Goal: Information Seeking & Learning: Find specific page/section

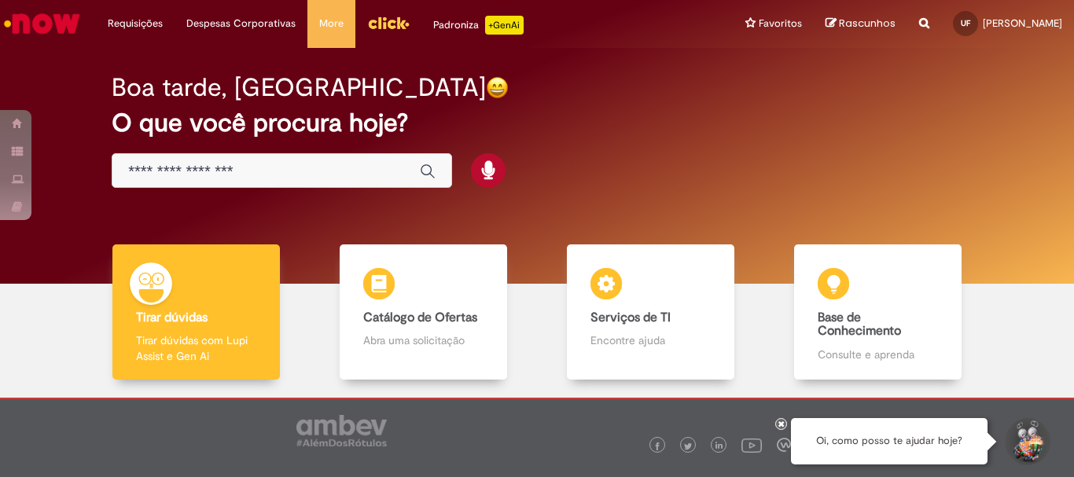
click at [24, 21] on img "Ir para a Homepage" at bounding box center [42, 23] width 81 height 31
click at [777, 426] on div at bounding box center [782, 424] width 12 height 12
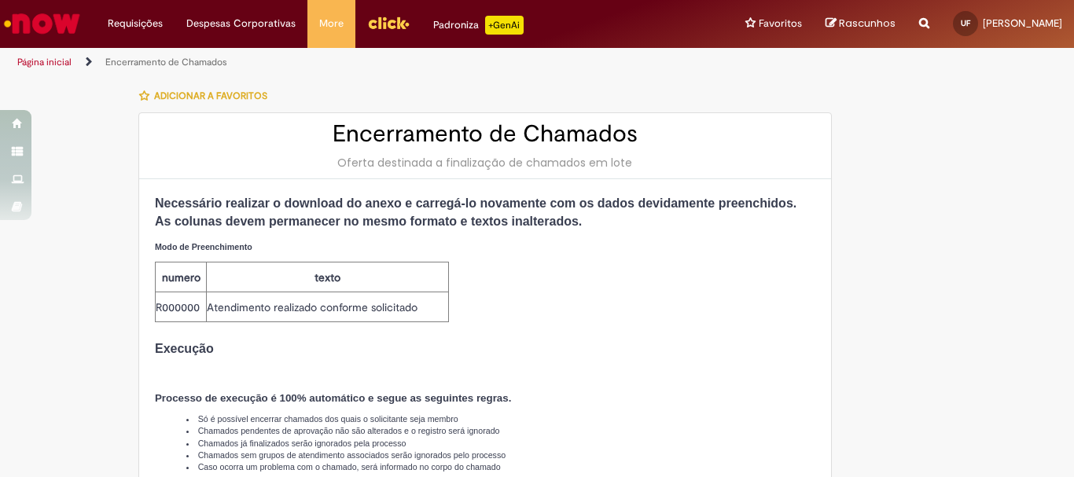
click at [37, 61] on link "Página inicial" at bounding box center [44, 62] width 54 height 13
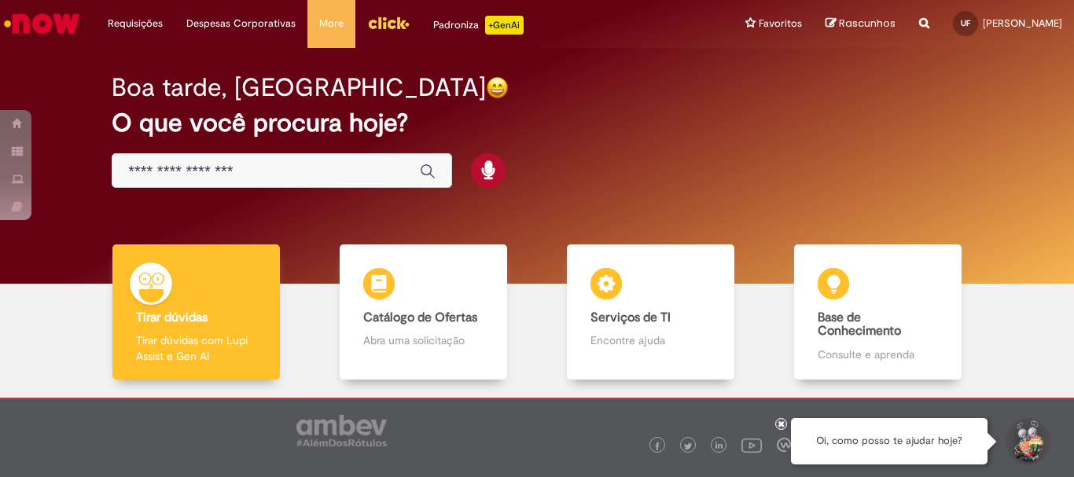
click at [780, 426] on icon at bounding box center [782, 424] width 6 height 8
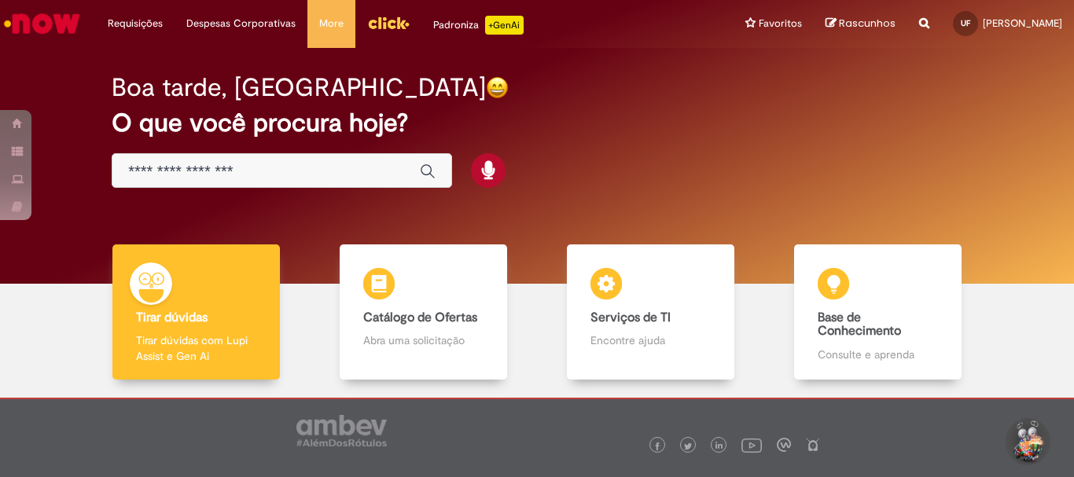
click at [264, 169] on input "Basta digitar aqui" at bounding box center [266, 172] width 276 height 18
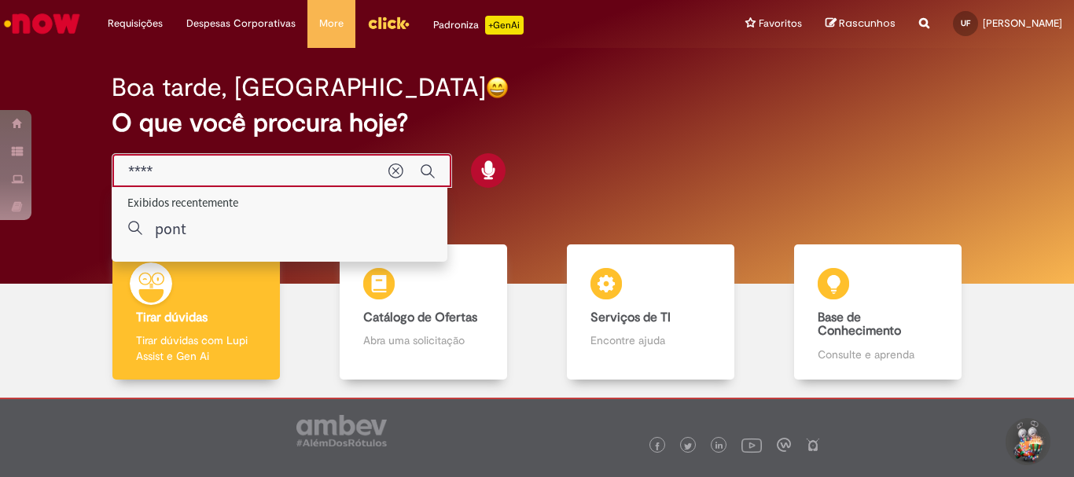
type input "*****"
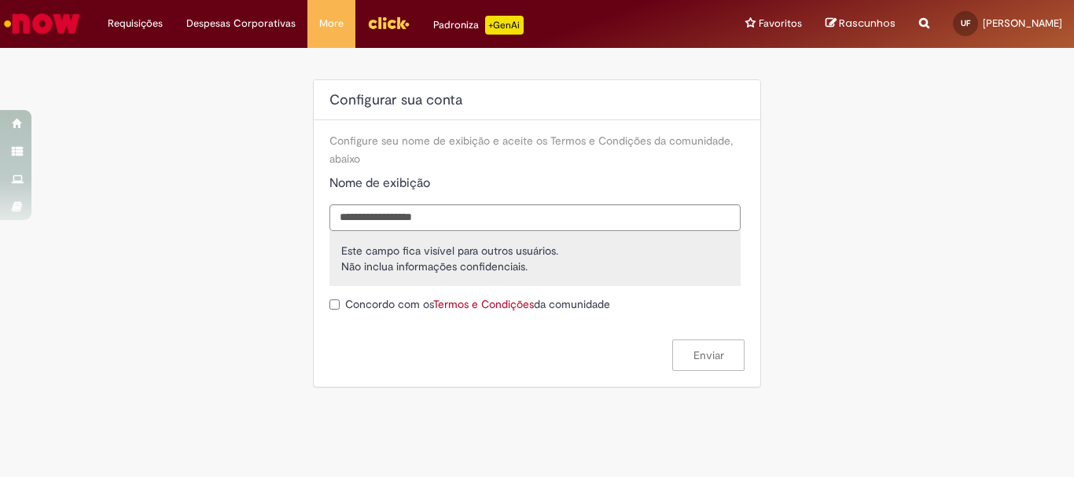
click at [920, 21] on icon "Search from all sources" at bounding box center [925, 14] width 10 height 28
click at [886, 28] on input "text" at bounding box center [893, 24] width 72 height 27
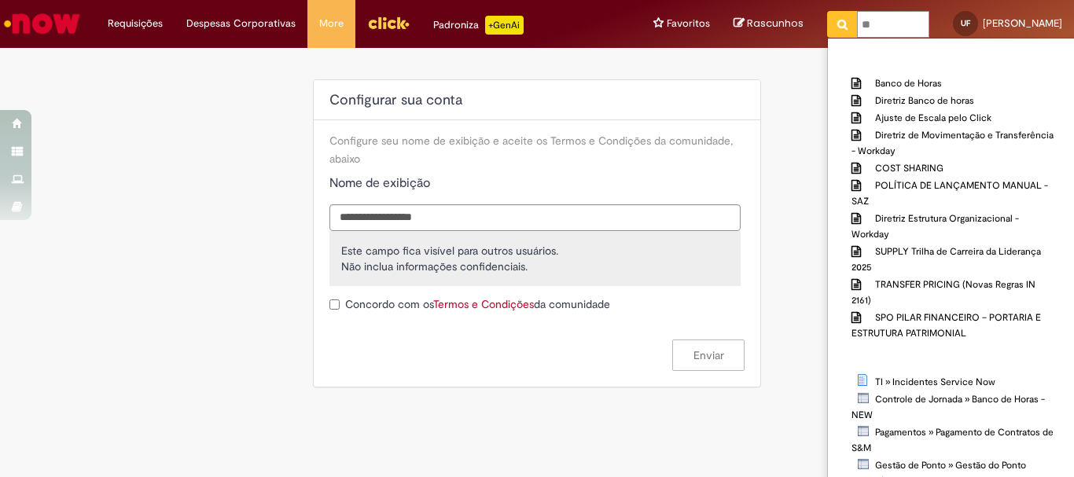
type input "*"
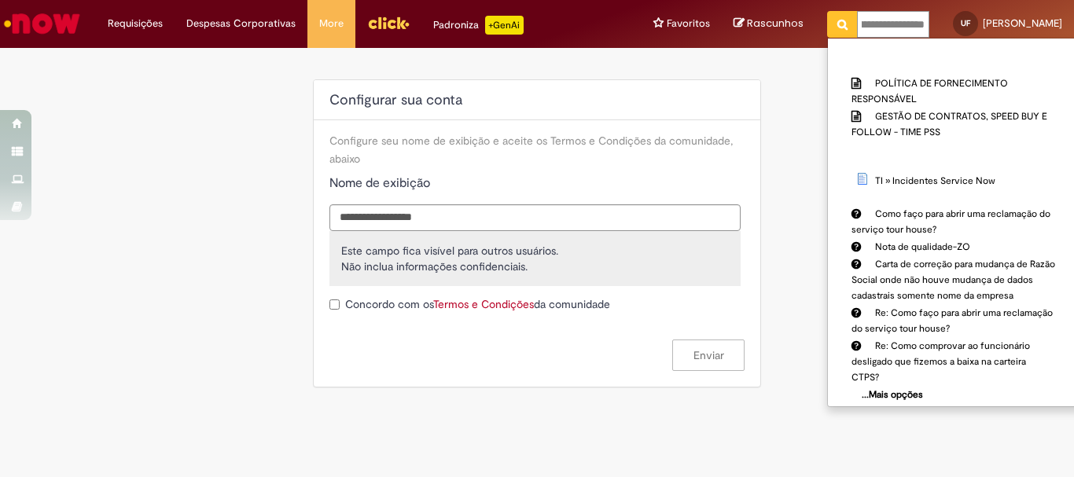
scroll to position [0, 42]
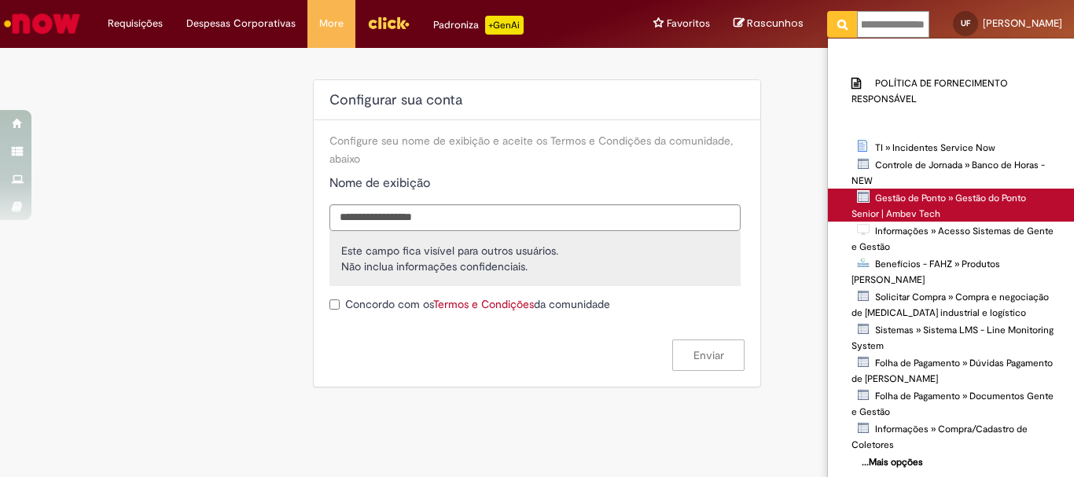
type input "**********"
click at [0, 0] on span "Gestão de Ponto » Gestão do Ponto Senior | Ambev Tech" at bounding box center [0, 0] width 0 height 0
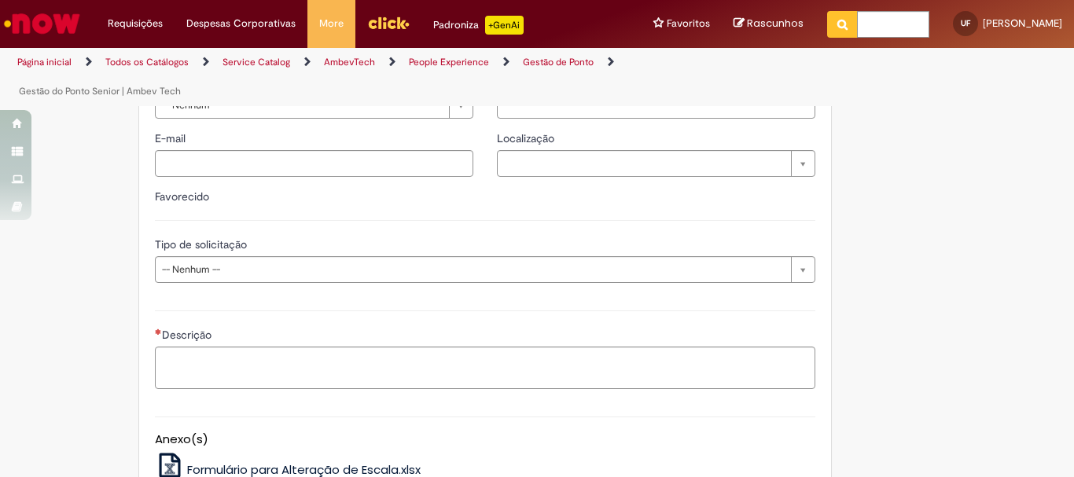
scroll to position [150, 0]
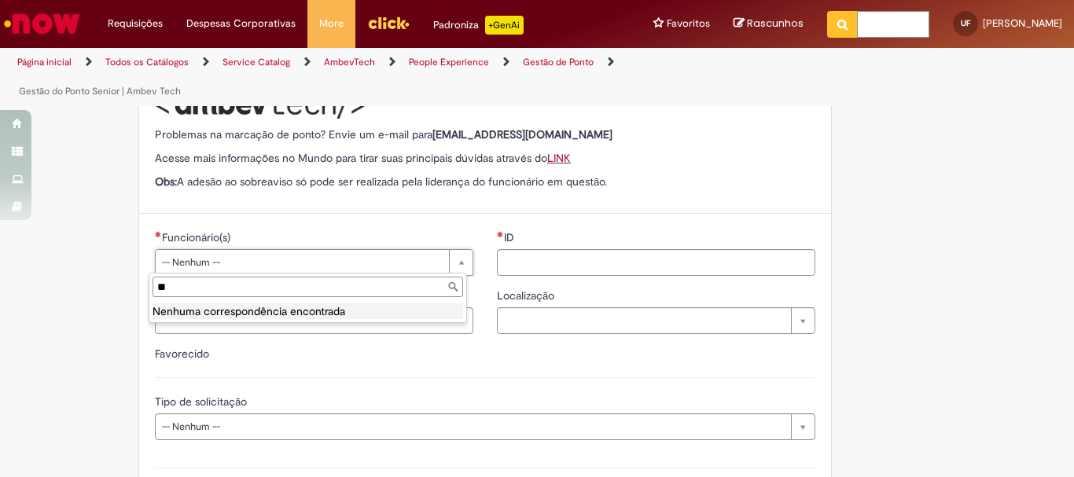
type input "*"
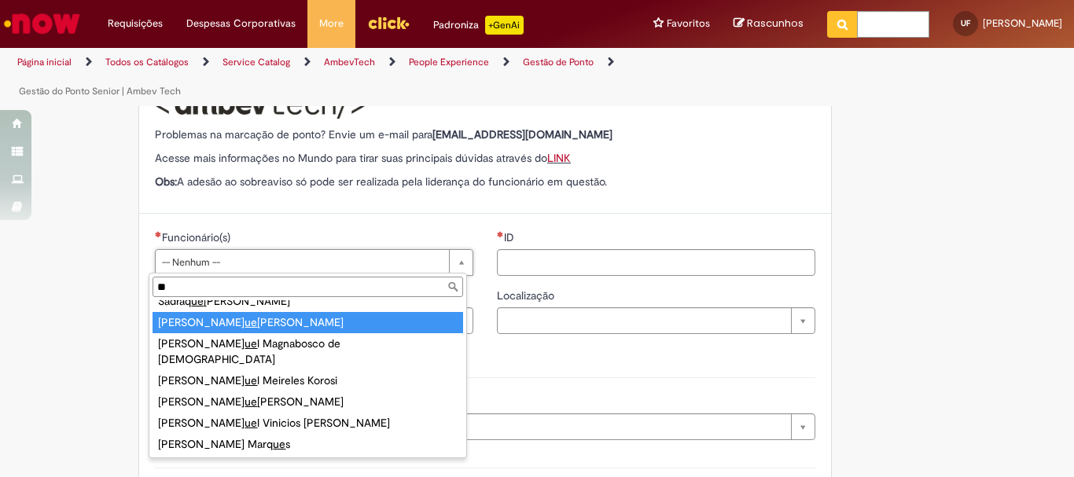
scroll to position [4081, 0]
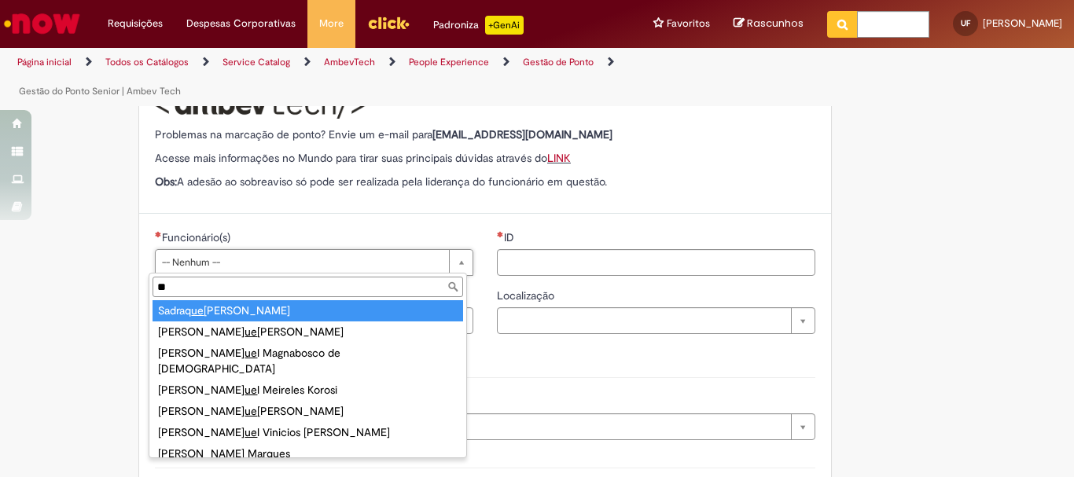
type input "*"
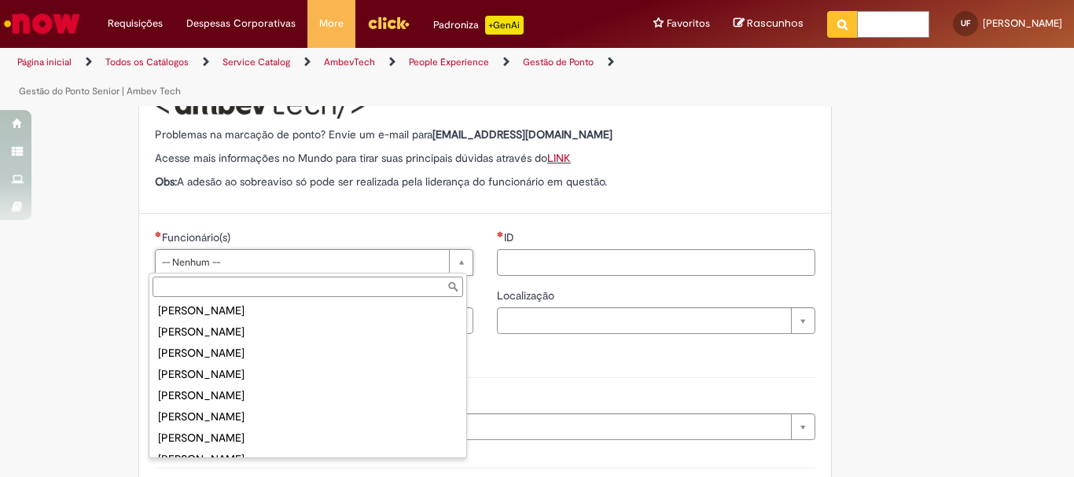
scroll to position [0, 0]
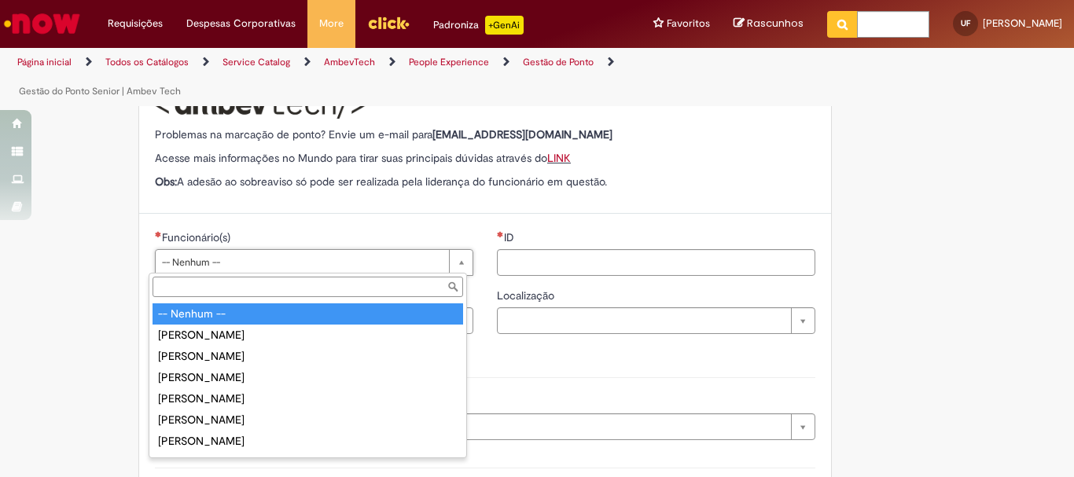
click at [285, 289] on input "Funcionário(s)" at bounding box center [308, 287] width 311 height 20
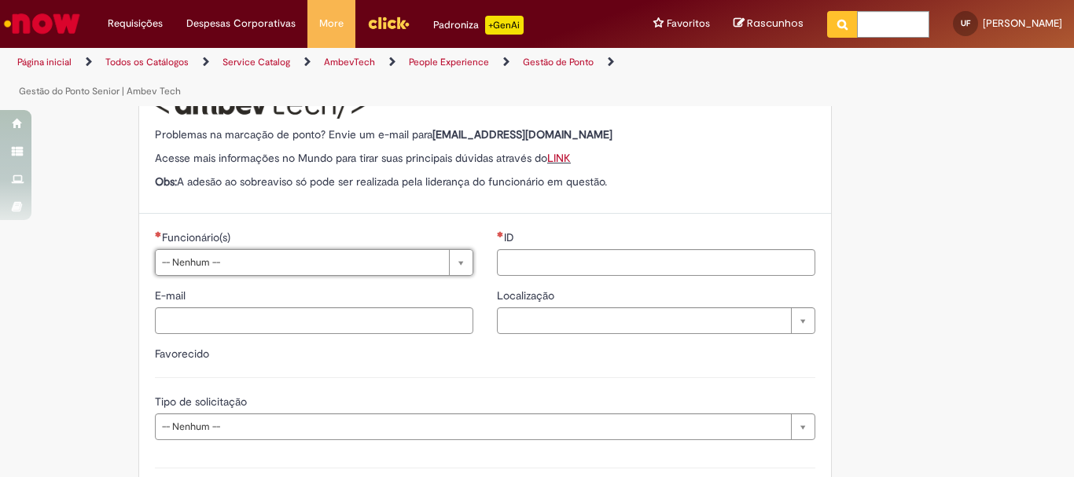
drag, startPoint x: 1069, startPoint y: 212, endPoint x: 1071, endPoint y: 190, distance: 22.9
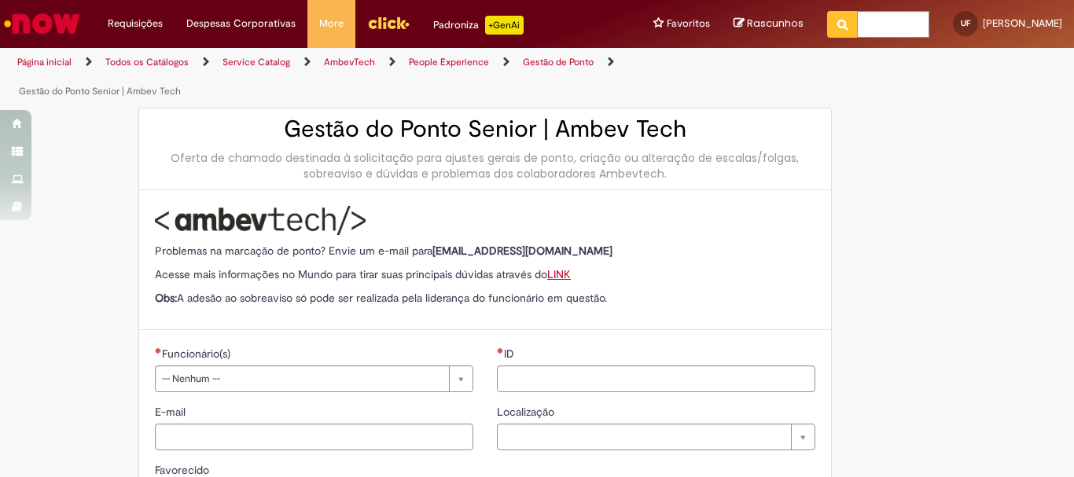
scroll to position [66, 0]
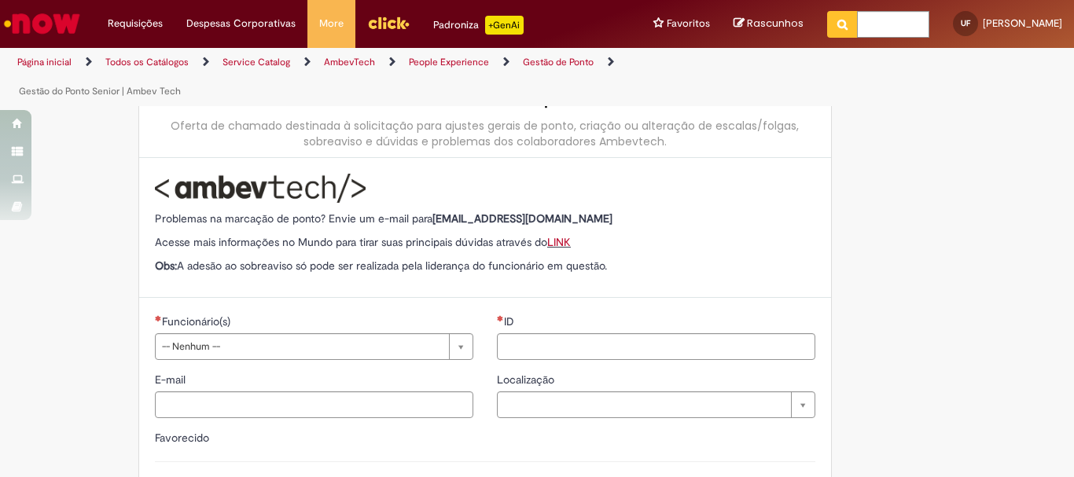
click at [54, 62] on link "Página inicial" at bounding box center [44, 62] width 54 height 13
